Goal: Navigation & Orientation: Find specific page/section

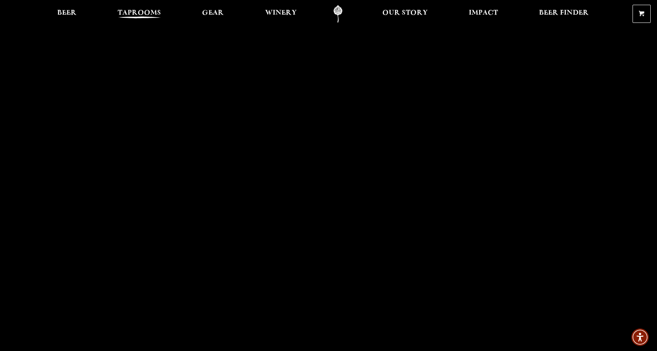
click at [137, 13] on span "Taprooms" at bounding box center [139, 13] width 43 height 6
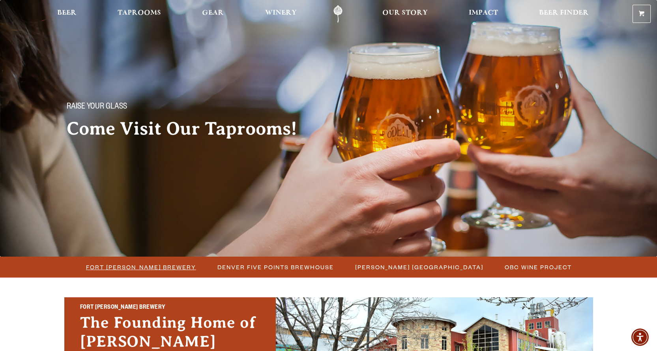
click at [171, 268] on span "Fort [PERSON_NAME] Brewery" at bounding box center [141, 266] width 110 height 11
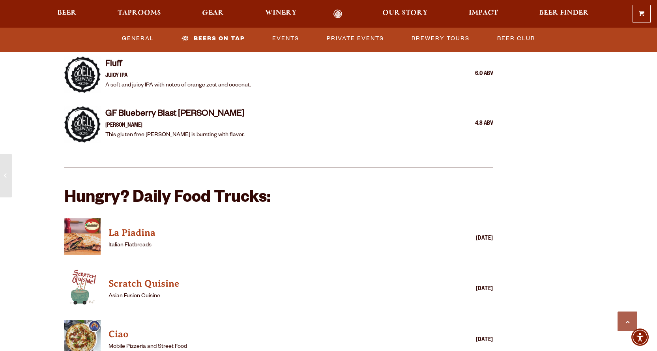
scroll to position [1856, 0]
